Goal: Task Accomplishment & Management: Manage account settings

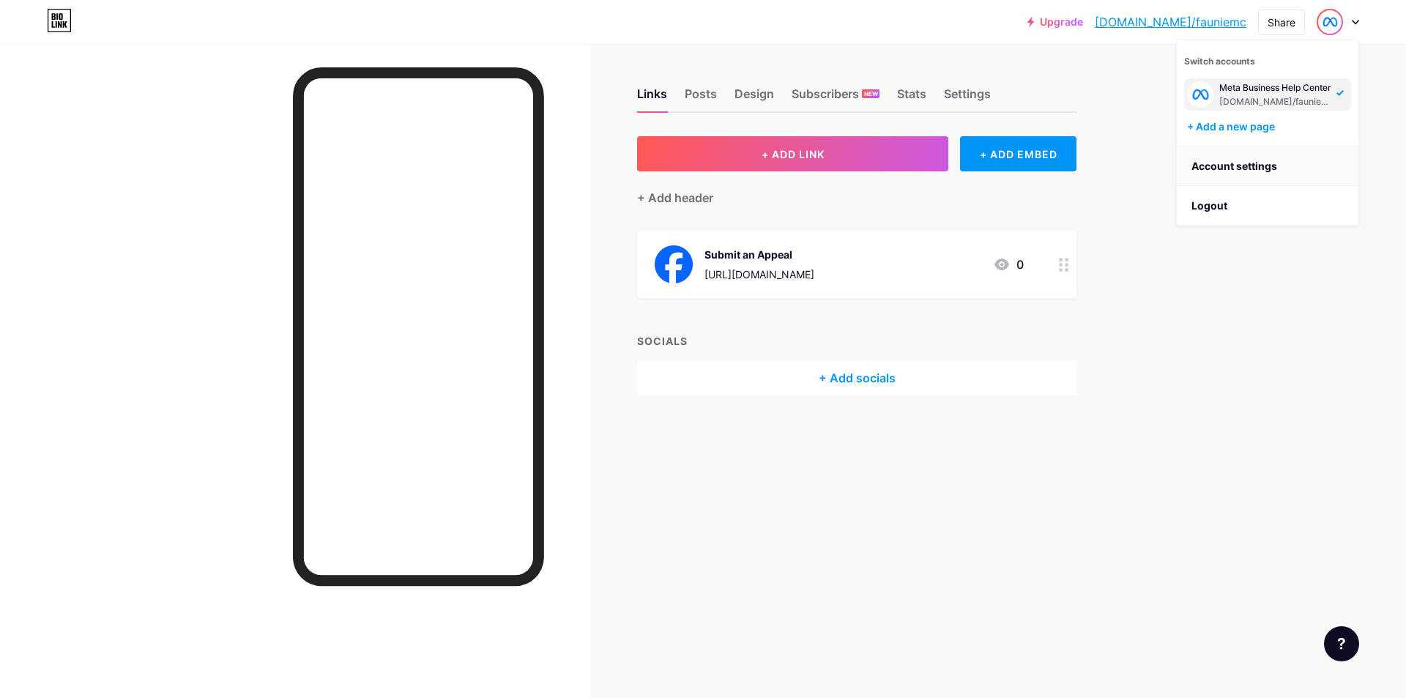
click at [1237, 170] on link "Account settings" at bounding box center [1268, 166] width 182 height 40
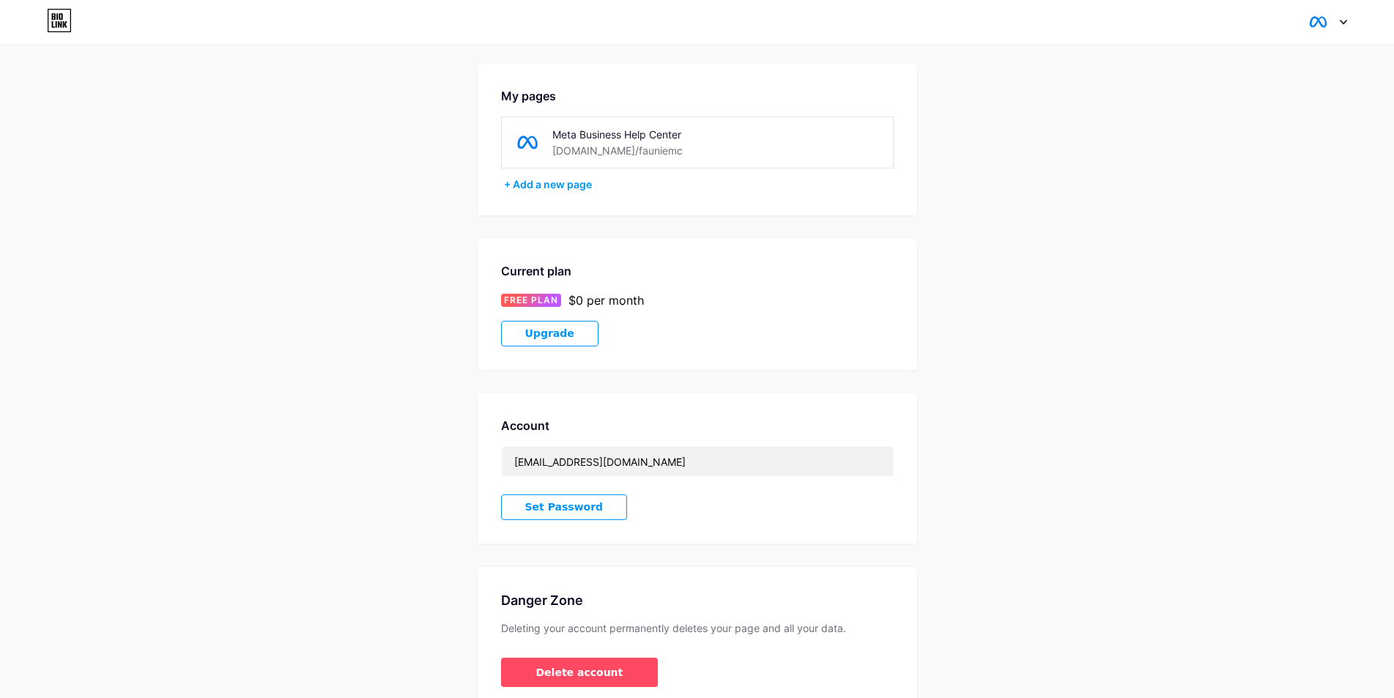
scroll to position [119, 0]
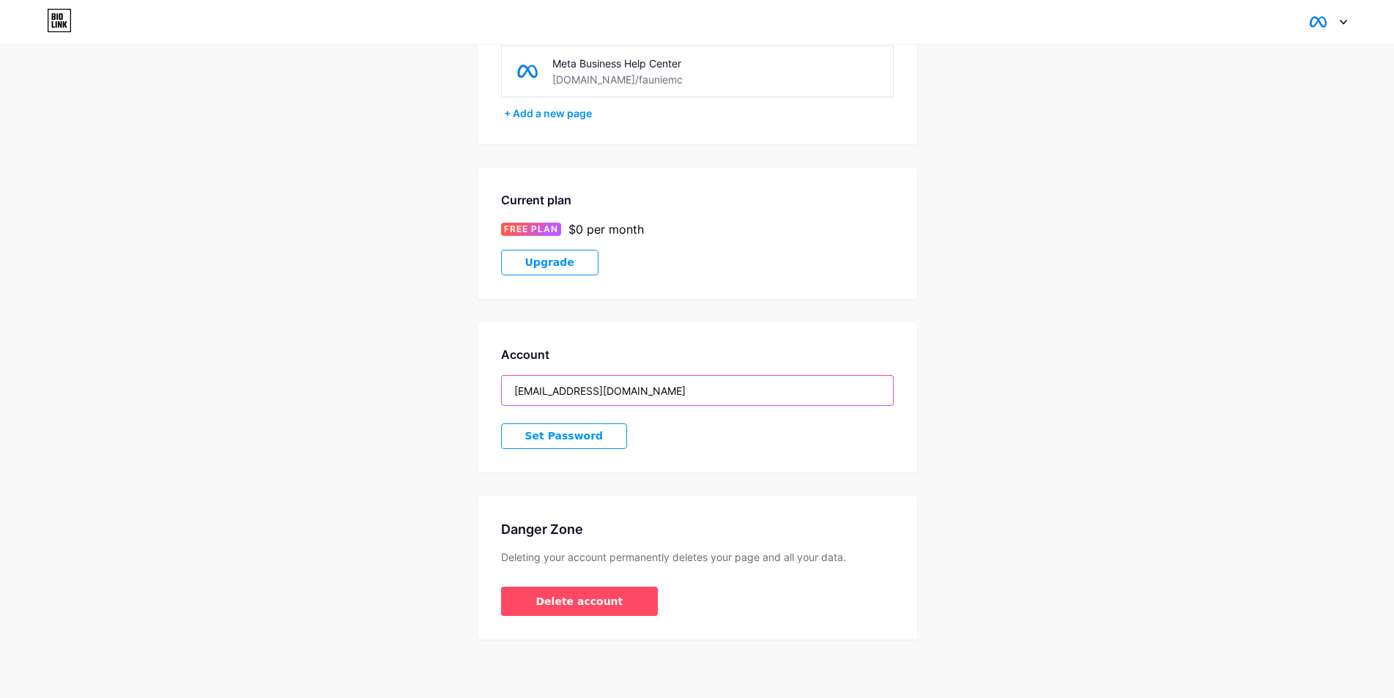
drag, startPoint x: 680, startPoint y: 390, endPoint x: 333, endPoint y: 395, distance: 347.2
click at [335, 401] on div "Account Settings My pages Meta Business Help Center [DOMAIN_NAME]/fauniemc + Ad…" at bounding box center [697, 294] width 1394 height 691
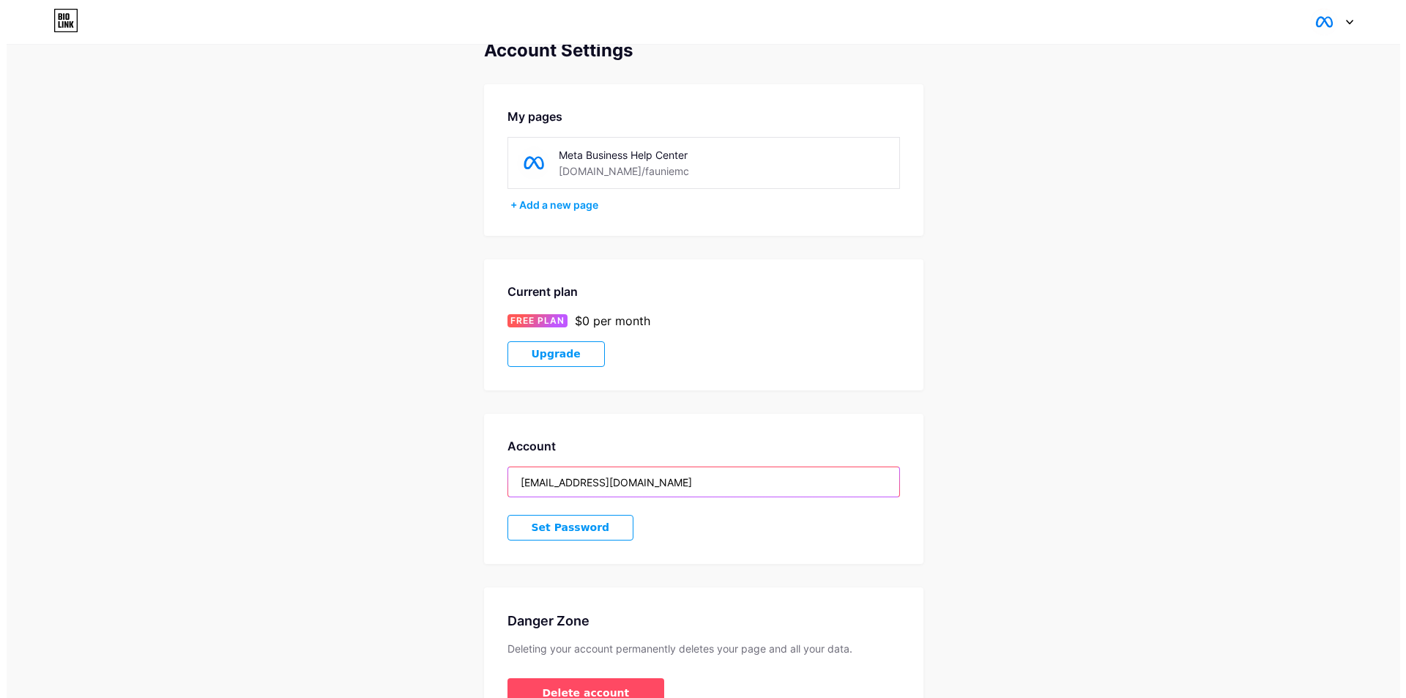
scroll to position [0, 0]
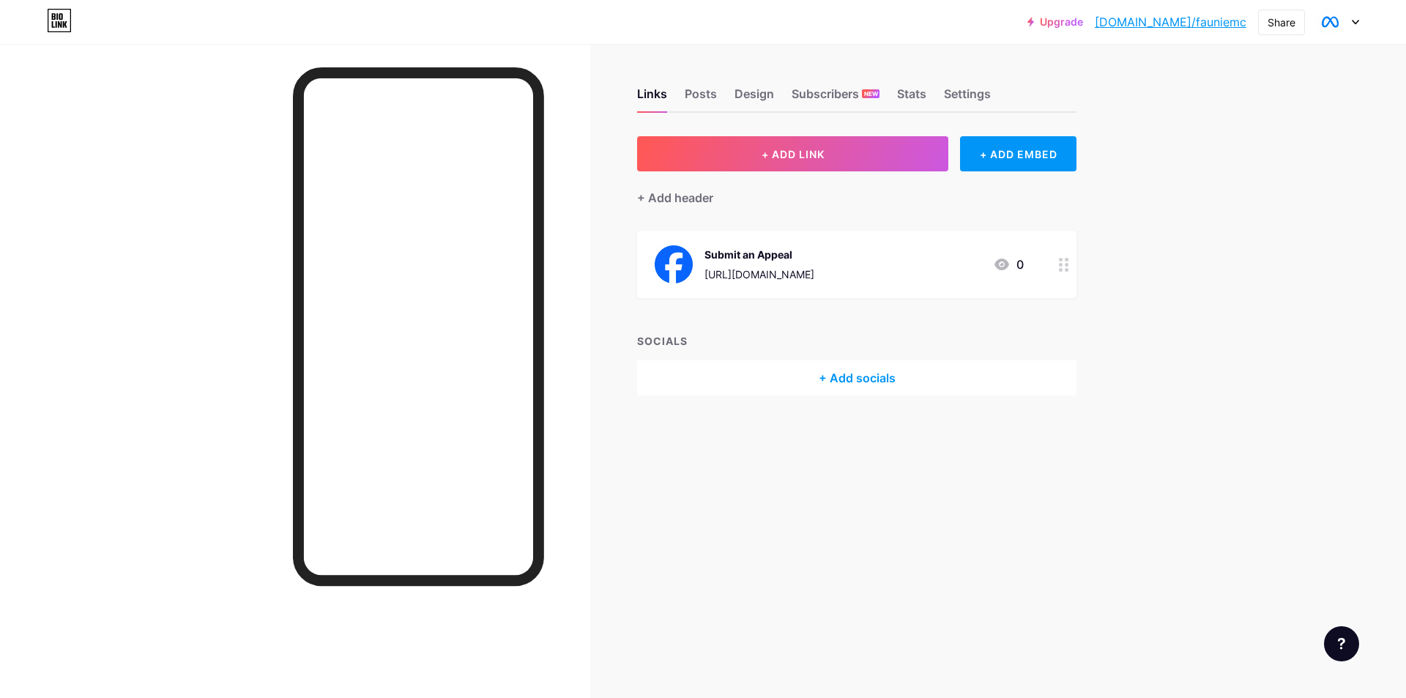
click at [814, 279] on div "[URL][DOMAIN_NAME]" at bounding box center [760, 274] width 110 height 15
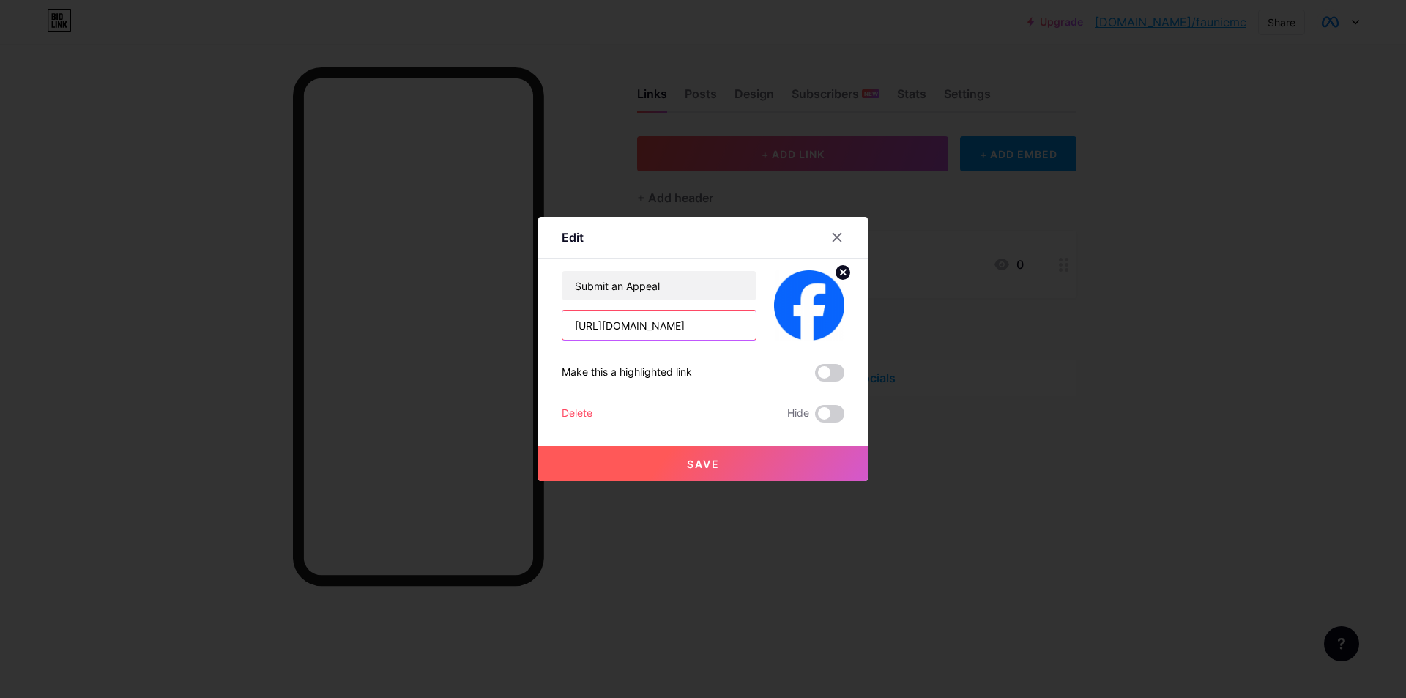
click at [641, 325] on input "[URL][DOMAIN_NAME]" at bounding box center [659, 325] width 193 height 29
paste input "t4id"
type input "[URL][DOMAIN_NAME]"
click at [688, 471] on button "Save" at bounding box center [703, 463] width 330 height 35
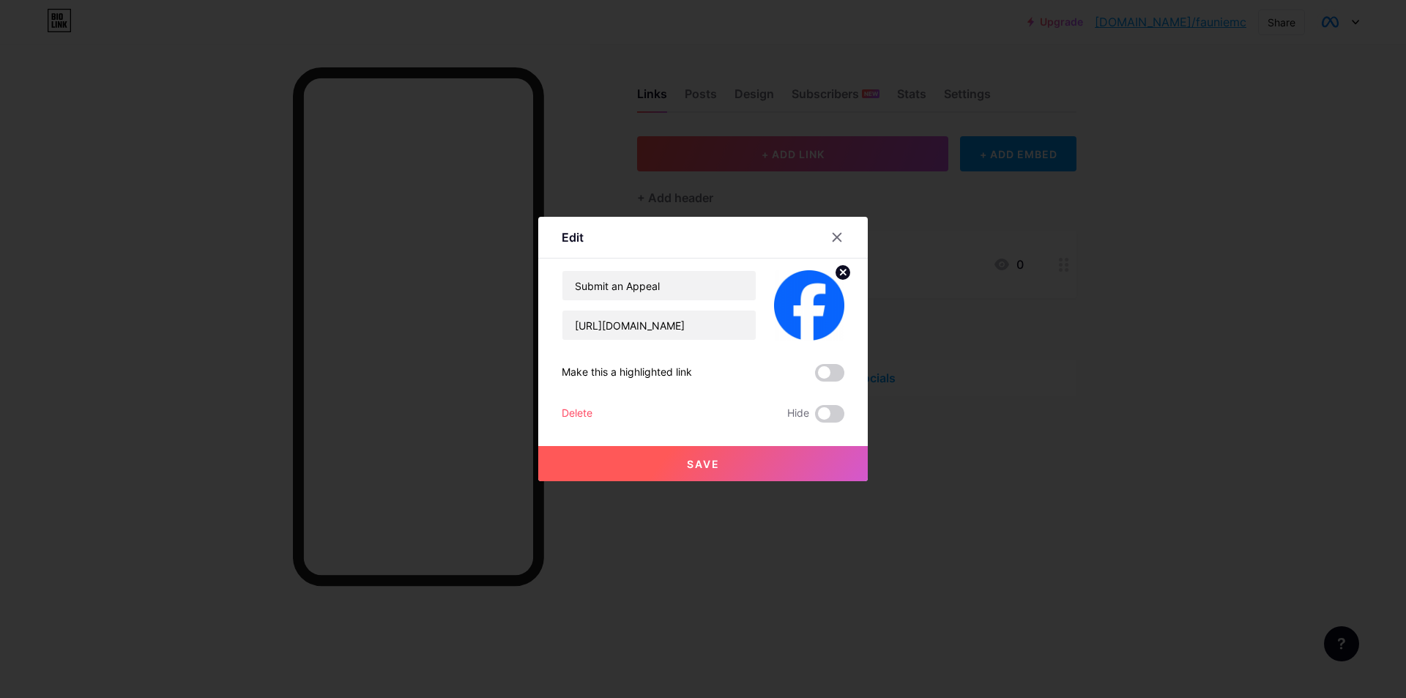
scroll to position [0, 0]
